Goal: Use online tool/utility

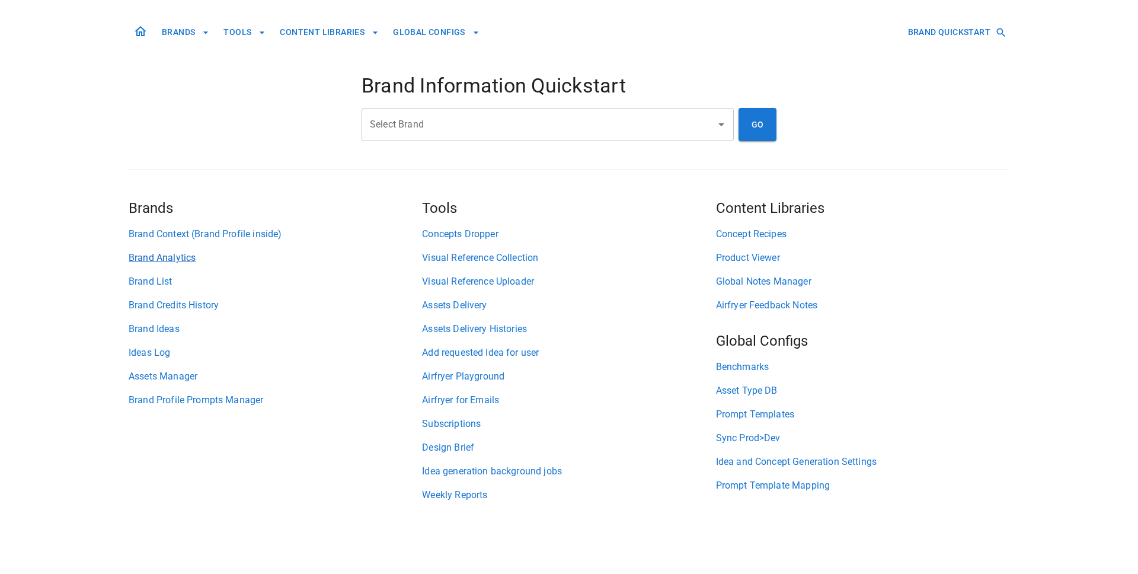
click at [197, 255] on link "Brand Analytics" at bounding box center [275, 258] width 293 height 14
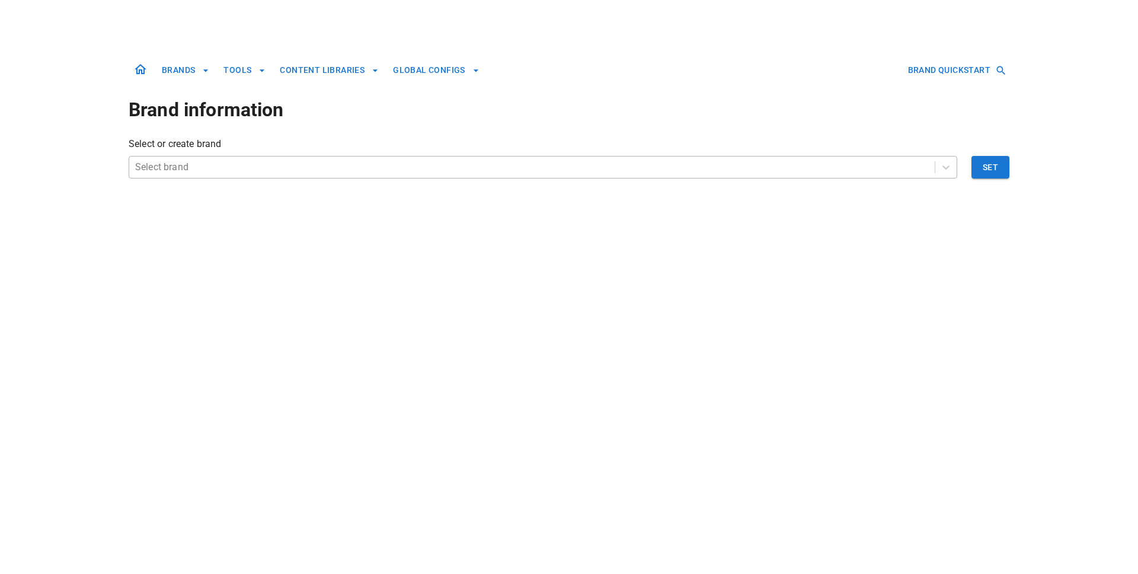
click at [327, 176] on div "Select brand" at bounding box center [532, 166] width 806 height 21
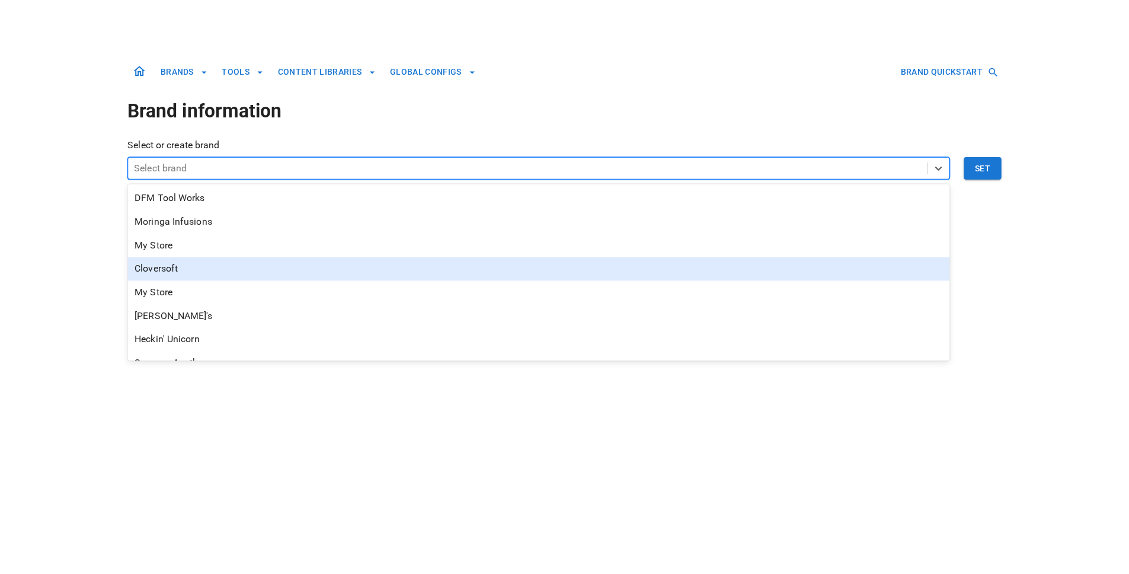
scroll to position [142, 0]
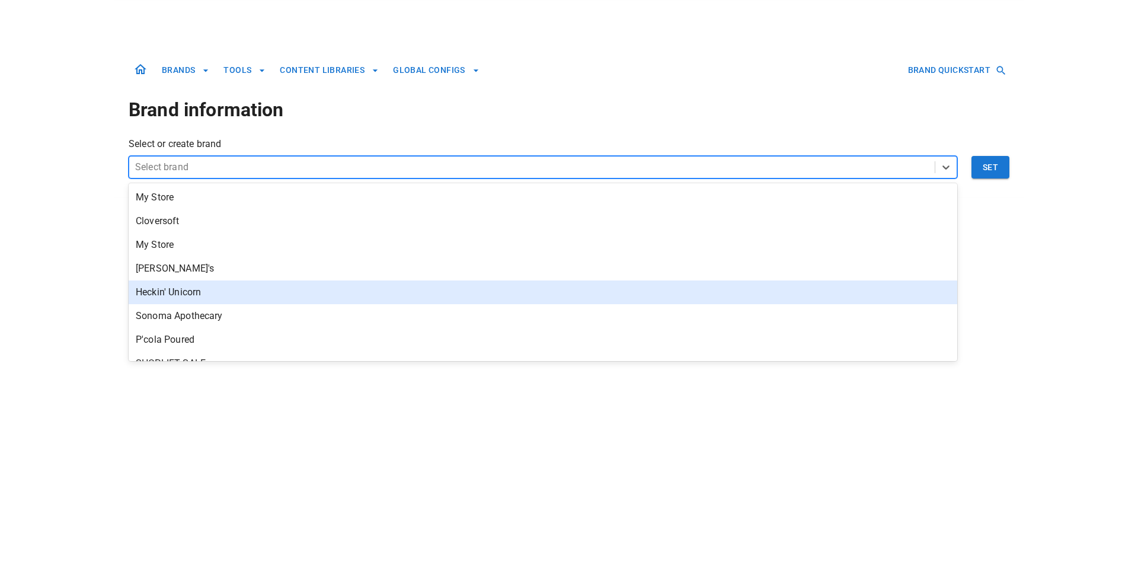
click at [242, 290] on div "Heckin' Unicorn" at bounding box center [543, 292] width 829 height 24
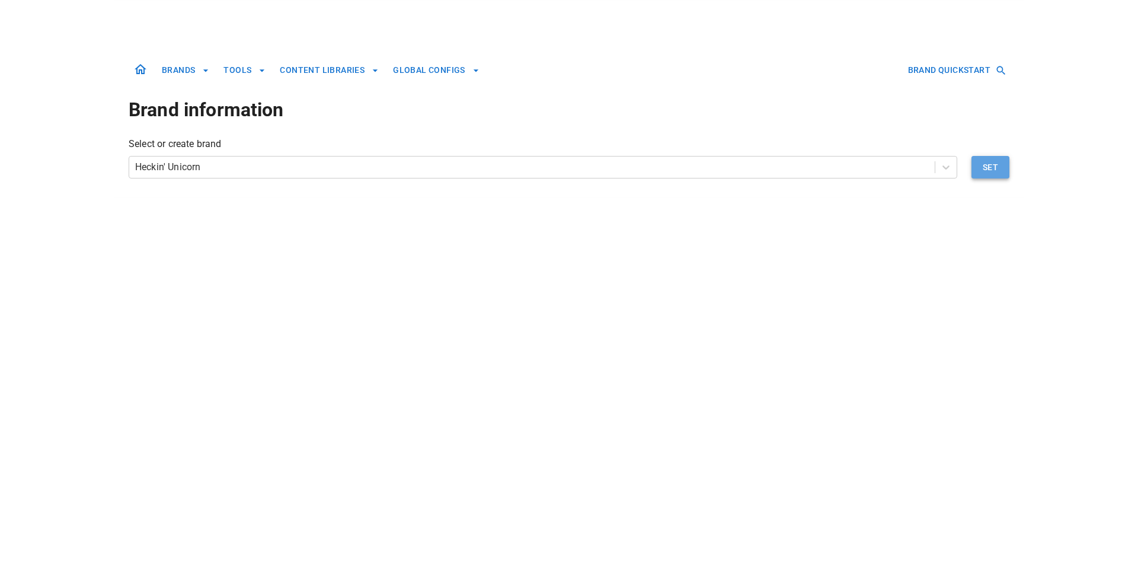
click at [984, 174] on button "Set" at bounding box center [991, 167] width 38 height 23
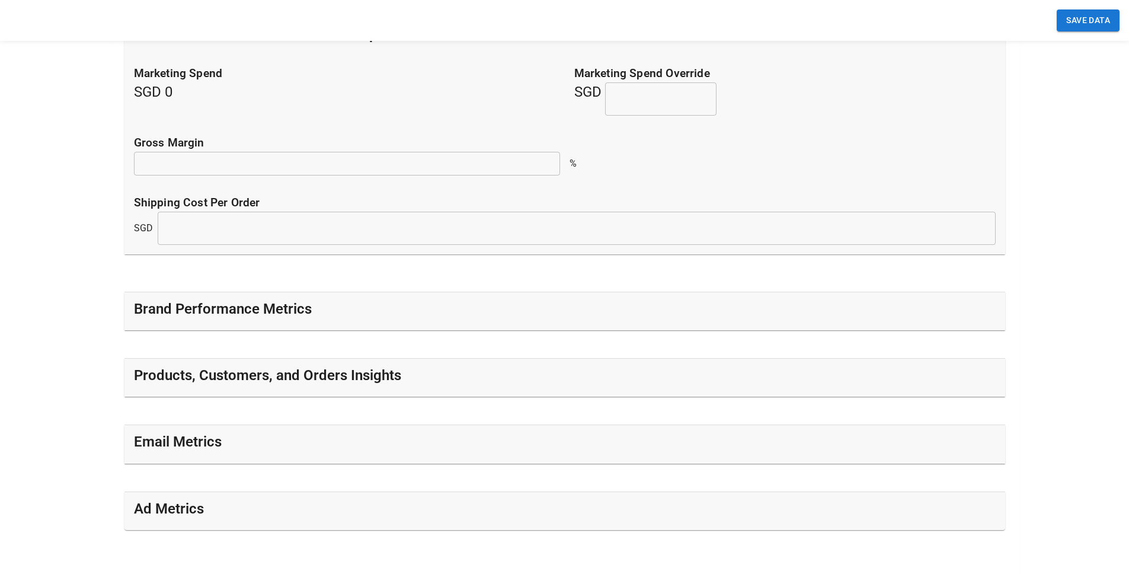
scroll to position [299, 0]
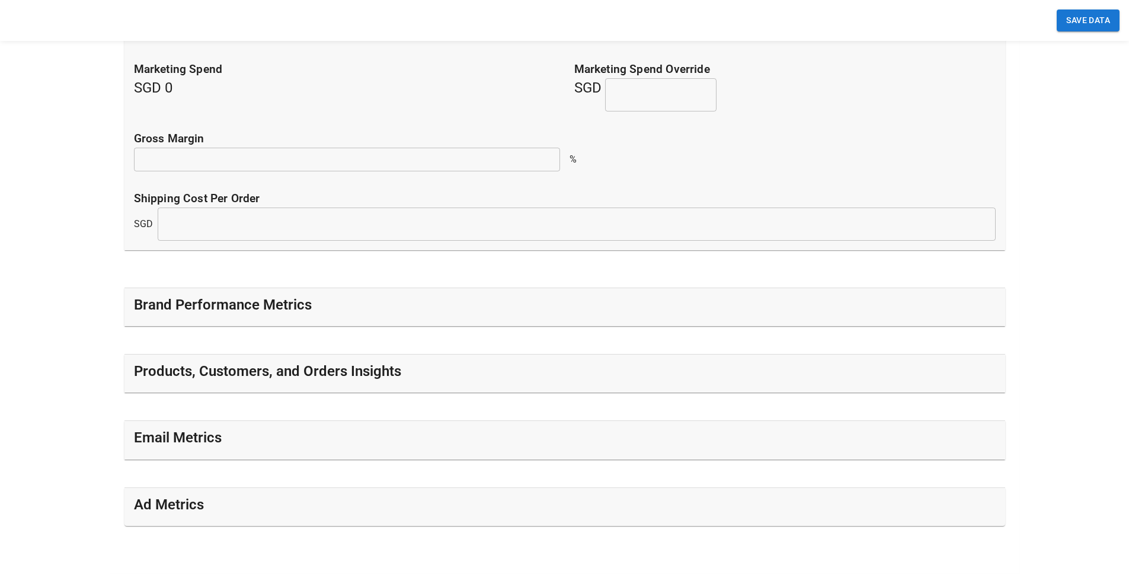
click at [336, 368] on h5 "Products, Customers, and Orders Insights" at bounding box center [267, 371] width 267 height 19
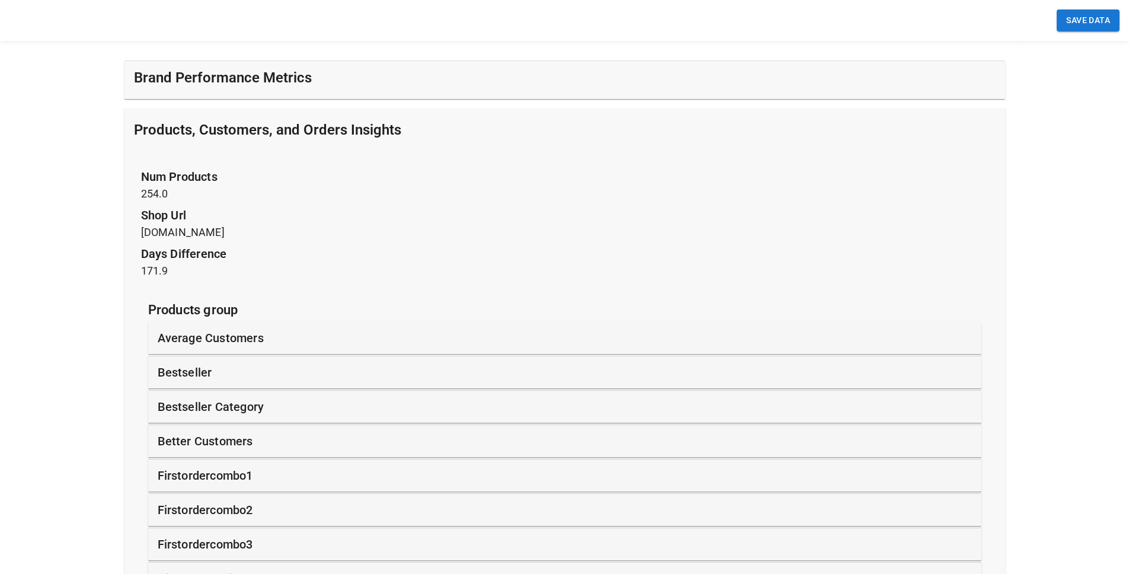
scroll to position [586, 0]
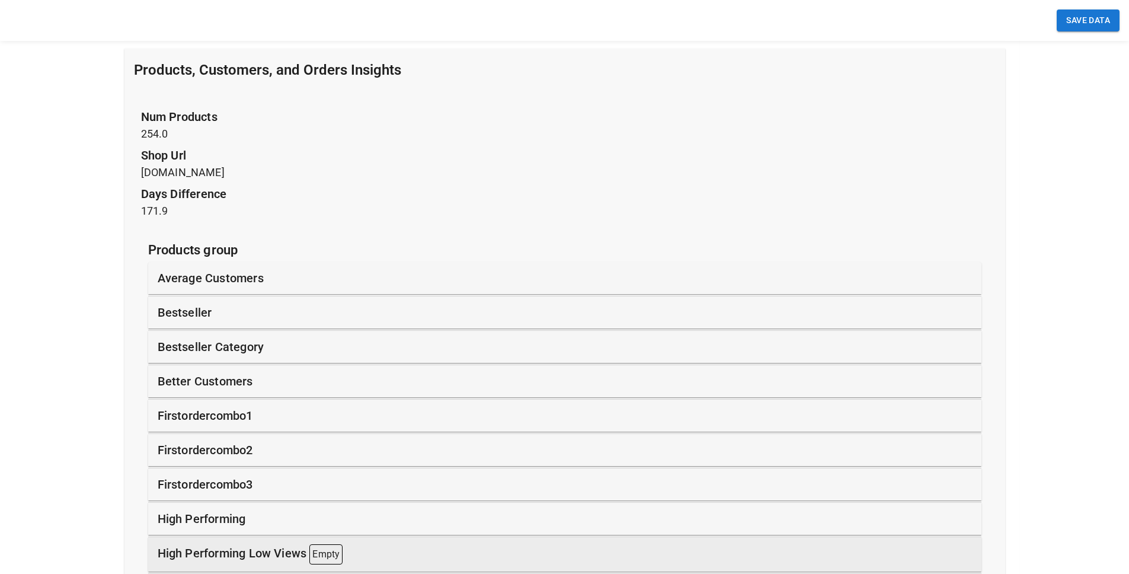
click at [405, 65] on div "Products, Customers, and Orders Insights" at bounding box center [565, 72] width 862 height 24
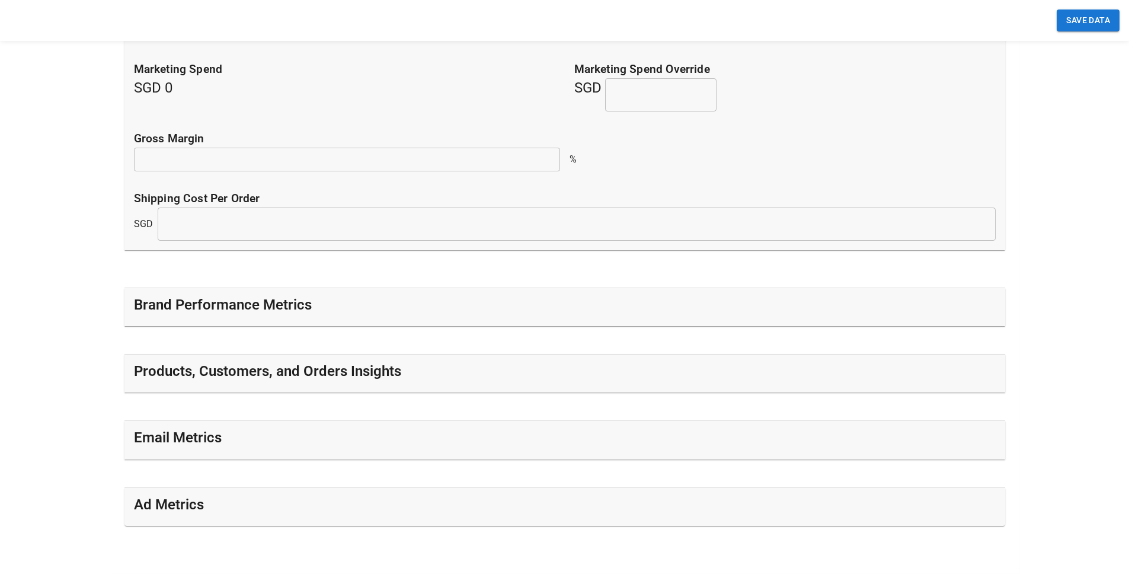
scroll to position [299, 0]
click at [313, 378] on h5 "Products, Customers, and Orders Insights" at bounding box center [267, 371] width 267 height 19
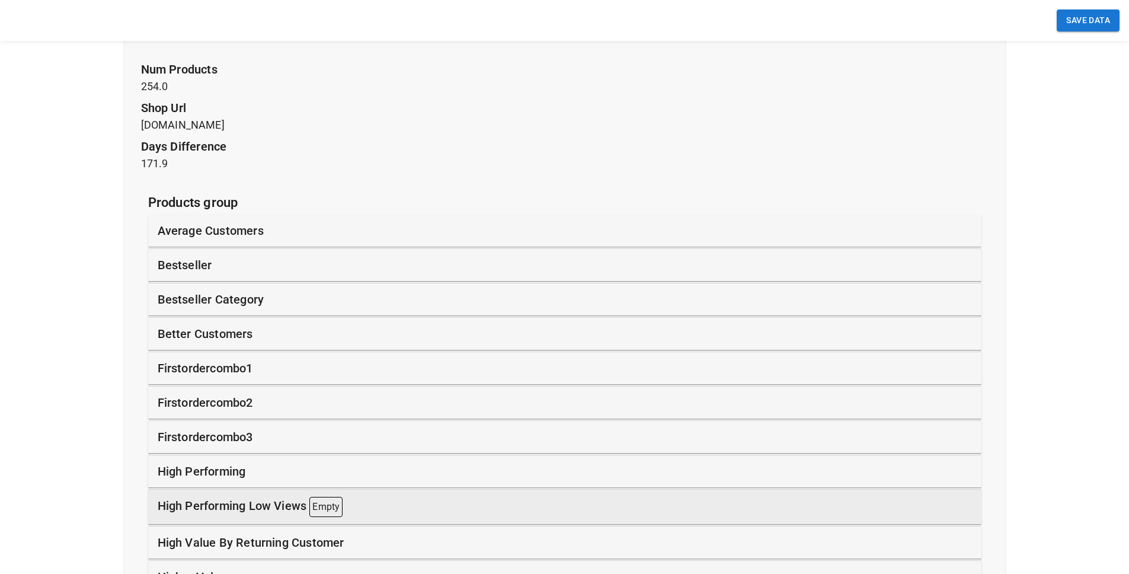
scroll to position [586, 0]
